Goal: Task Accomplishment & Management: Manage account settings

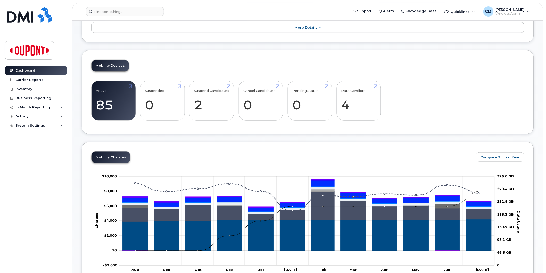
scroll to position [86, 0]
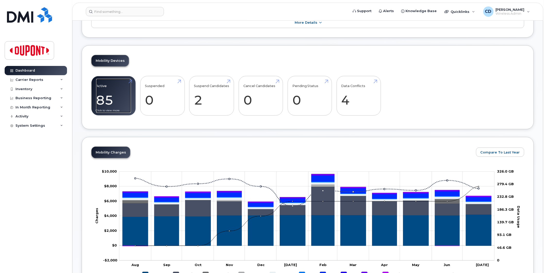
click at [110, 101] on link "Active 85 -11%" at bounding box center [113, 96] width 35 height 34
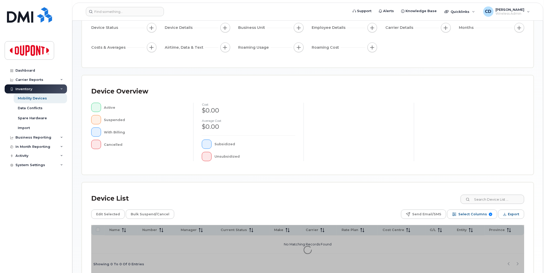
scroll to position [81, 0]
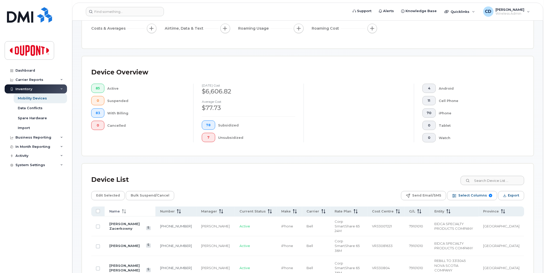
click at [118, 212] on span "Name" at bounding box center [114, 211] width 11 height 5
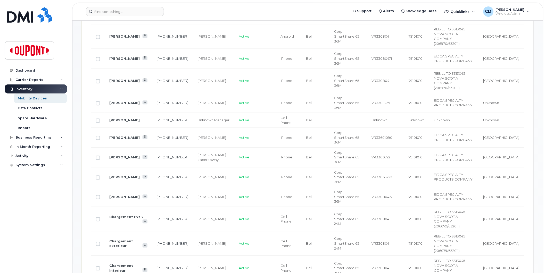
scroll to position [308, 0]
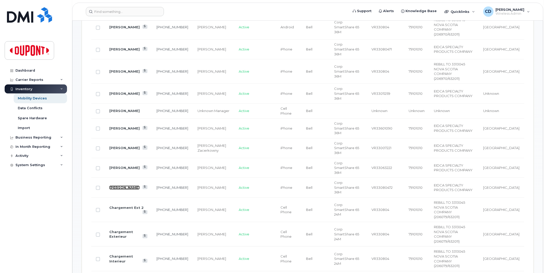
click at [124, 186] on link "[PERSON_NAME]" at bounding box center [124, 188] width 30 height 4
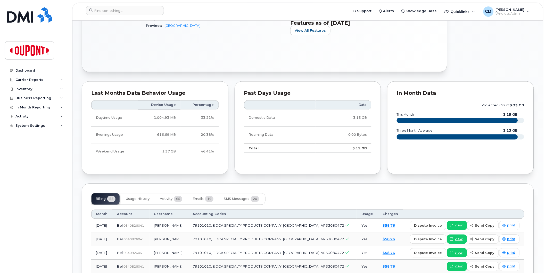
scroll to position [86, 0]
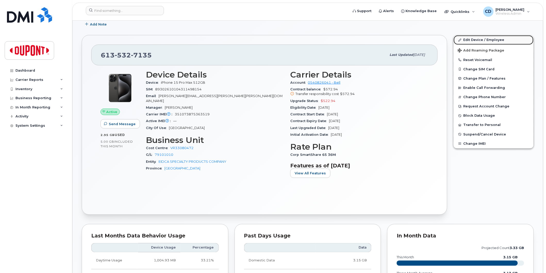
click at [478, 40] on link "Edit Device / Employee" at bounding box center [494, 39] width 80 height 9
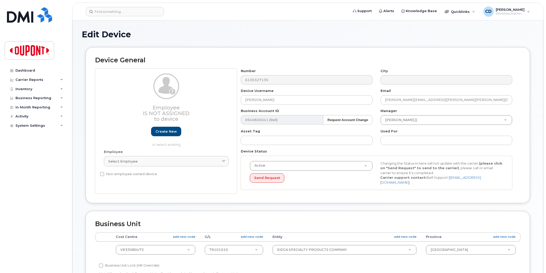
select select "2684131"
select select "2695088"
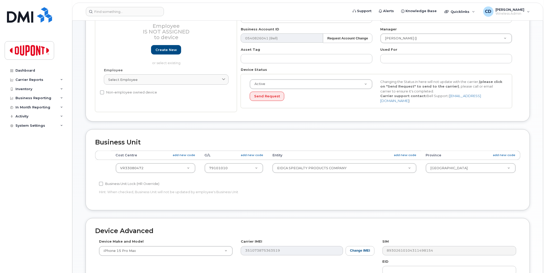
scroll to position [86, 0]
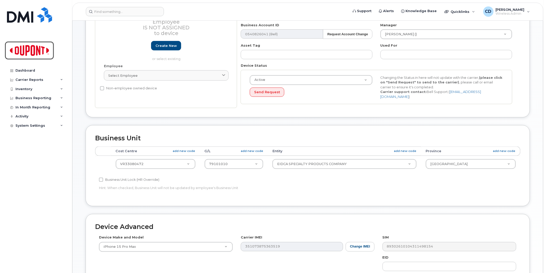
click at [25, 50] on img at bounding box center [30, 50] width 40 height 15
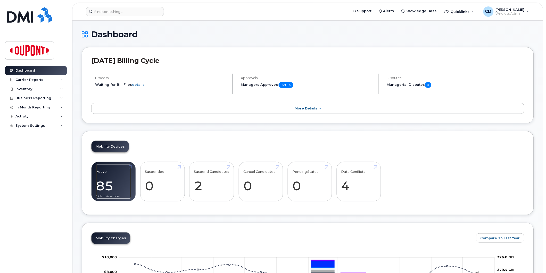
click at [106, 186] on link "Active 85 -11%" at bounding box center [113, 182] width 35 height 34
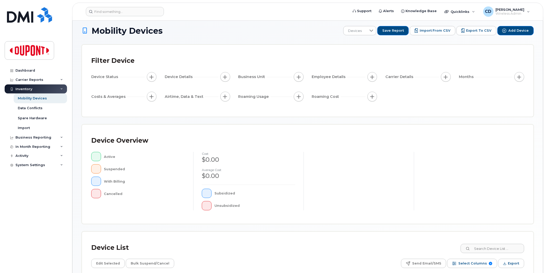
scroll to position [81, 0]
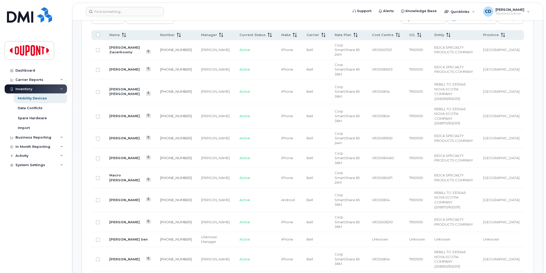
scroll to position [196, 0]
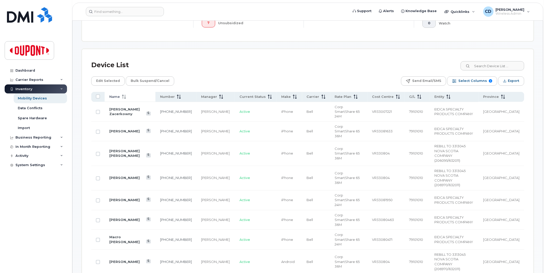
click at [117, 97] on span "Name" at bounding box center [114, 97] width 11 height 5
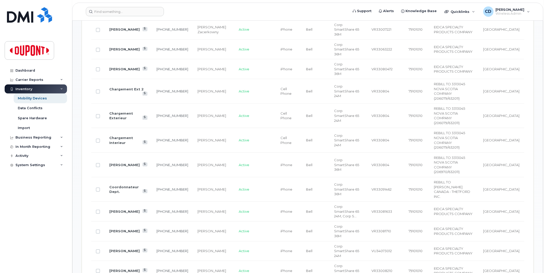
scroll to position [339, 0]
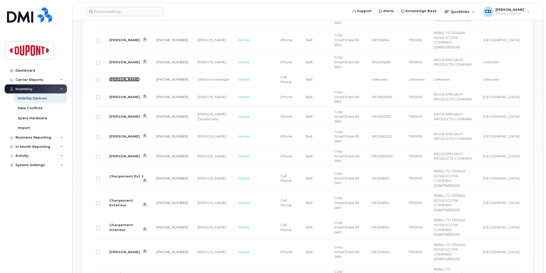
click at [131, 77] on link "[PERSON_NAME]" at bounding box center [124, 79] width 30 height 4
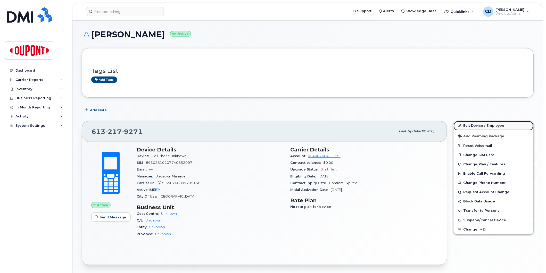
click at [489, 127] on link "Edit Device / Employee" at bounding box center [494, 125] width 80 height 9
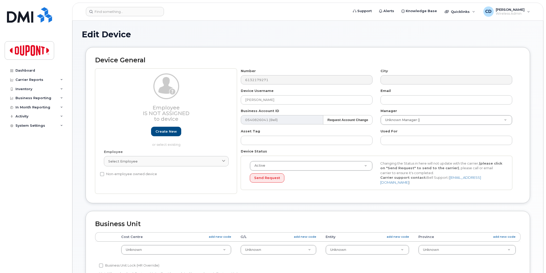
select select "2684127"
select select "2684128"
select select "2695087"
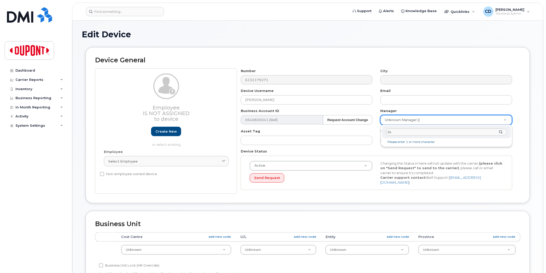
type input "d"
type input "edge"
type input "1308519"
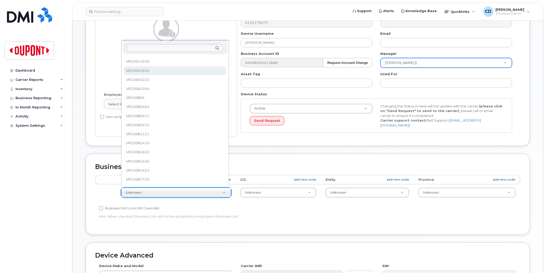
scroll to position [86, 0]
select select "2684131"
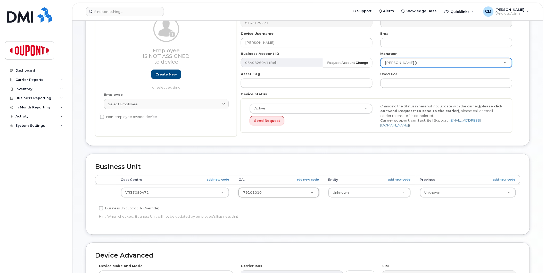
select select "2684166"
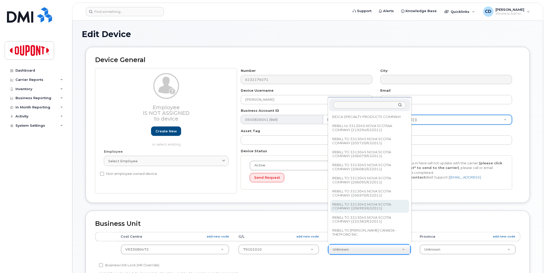
scroll to position [0, 0]
select select "2684167"
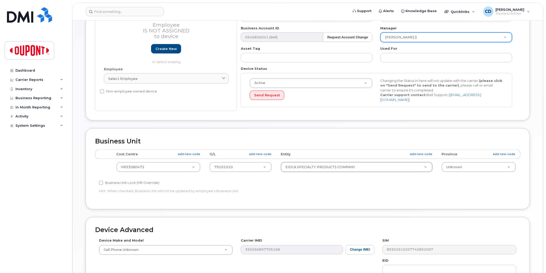
scroll to position [86, 0]
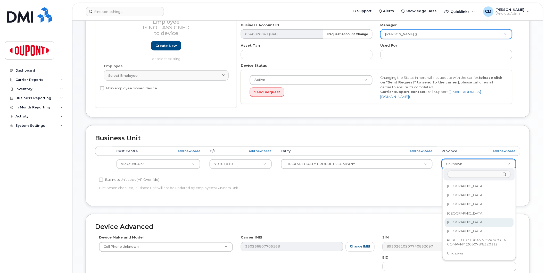
select select "2695088"
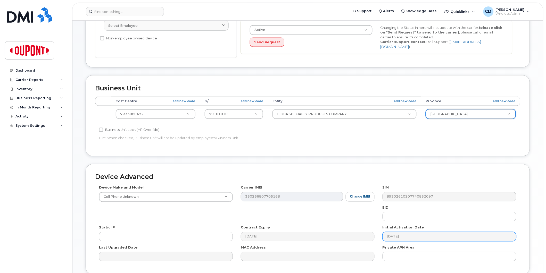
scroll to position [179, 0]
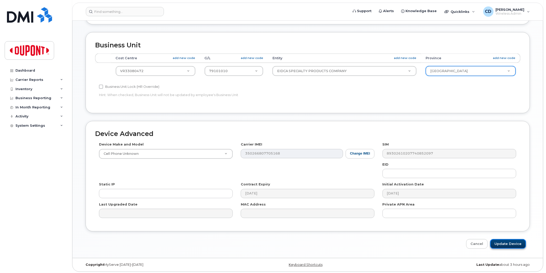
click at [502, 241] on input "Update Device" at bounding box center [509, 245] width 36 height 10
type input "Saving..."
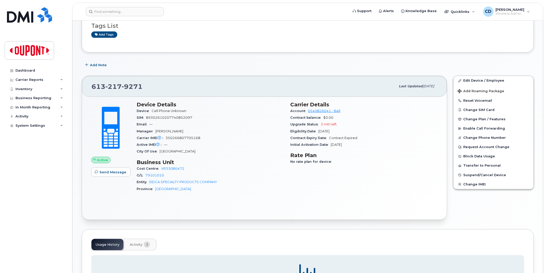
scroll to position [124, 0]
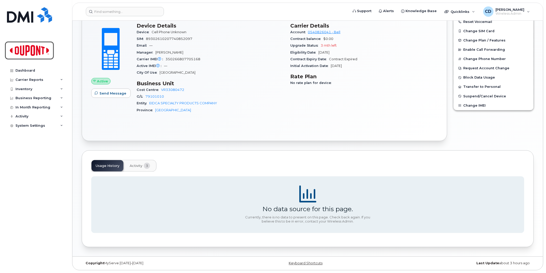
click at [26, 47] on img at bounding box center [30, 50] width 40 height 15
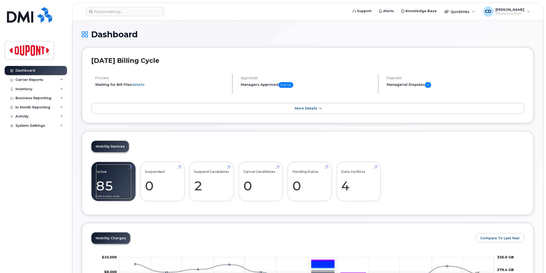
click at [102, 184] on link "Active 85 -11%" at bounding box center [113, 182] width 35 height 34
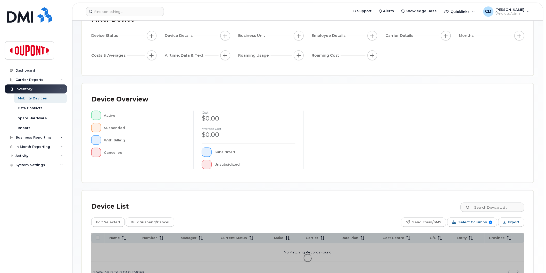
scroll to position [81, 0]
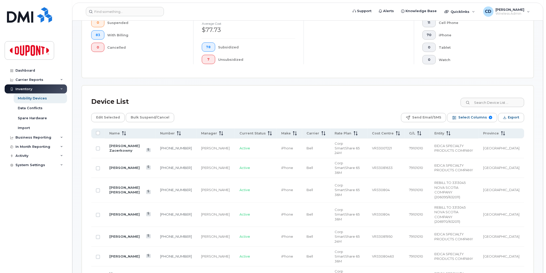
scroll to position [167, 0]
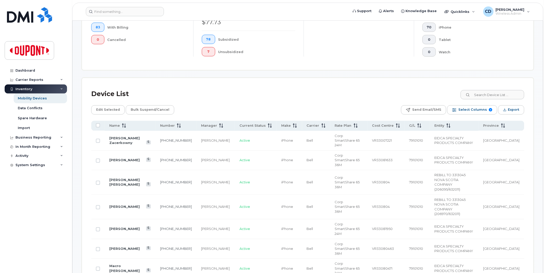
drag, startPoint x: 115, startPoint y: 123, endPoint x: 130, endPoint y: 146, distance: 27.3
click at [115, 124] on span "Name" at bounding box center [114, 126] width 11 height 5
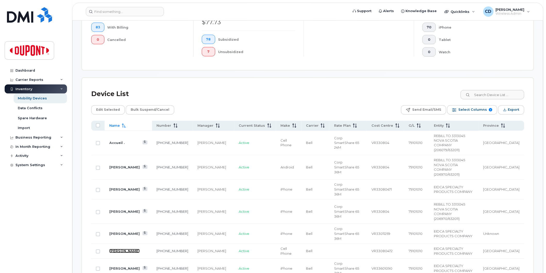
click at [130, 249] on link "[PERSON_NAME]" at bounding box center [124, 251] width 30 height 4
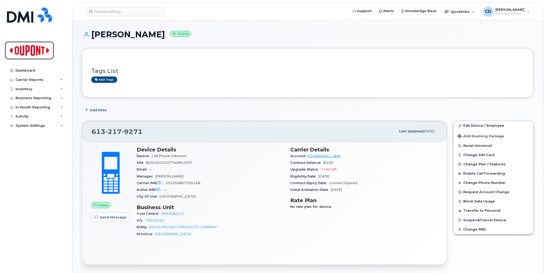
click at [22, 48] on img at bounding box center [30, 50] width 40 height 15
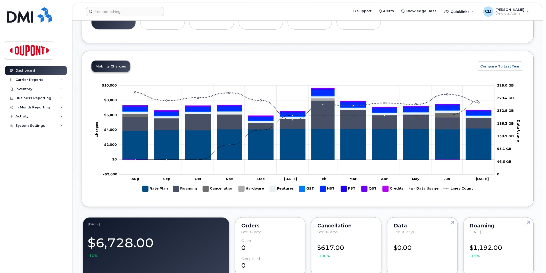
scroll to position [172, 0]
